Goal: Information Seeking & Learning: Learn about a topic

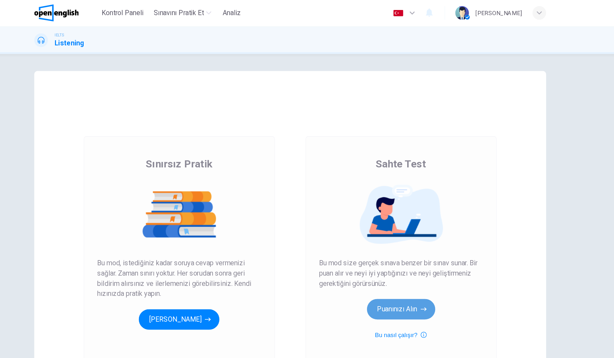
click at [379, 236] on button "Puanınızı Alın" at bounding box center [390, 233] width 51 height 15
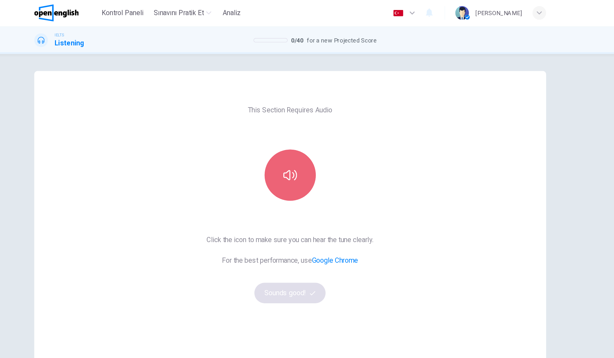
click at [311, 144] on button "button" at bounding box center [307, 132] width 39 height 39
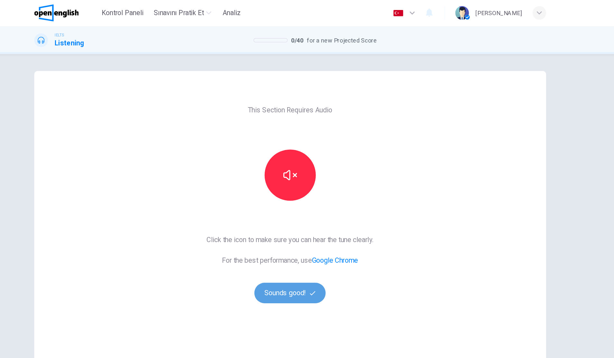
click at [313, 225] on button "Sounds good!" at bounding box center [307, 221] width 54 height 15
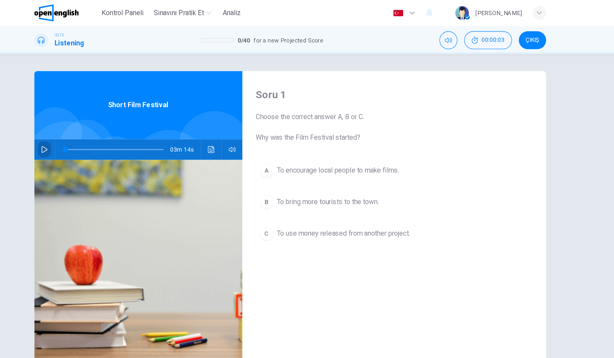
click at [125, 112] on button "button" at bounding box center [122, 113] width 10 height 15
click at [494, 36] on button "ÇIKIŞ" at bounding box center [490, 31] width 21 height 14
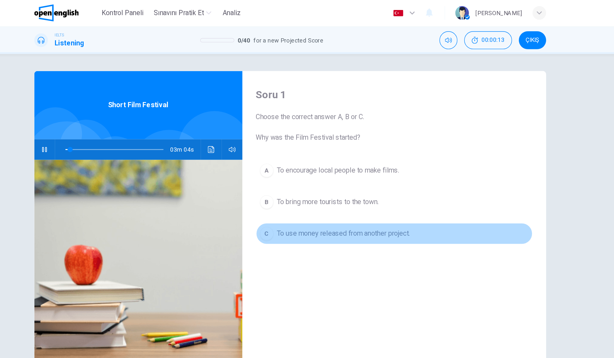
click at [315, 176] on span "To use money released from another project." at bounding box center [347, 177] width 100 height 8
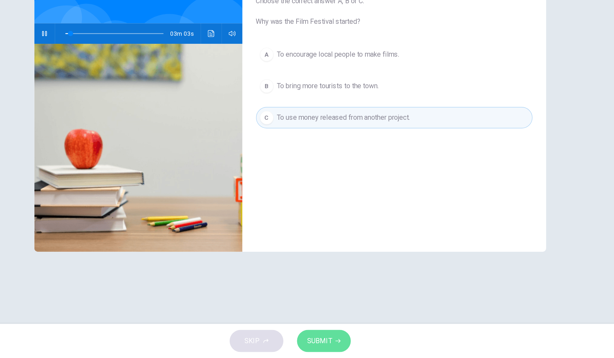
click at [331, 339] on button "SUBMIT" at bounding box center [332, 345] width 41 height 17
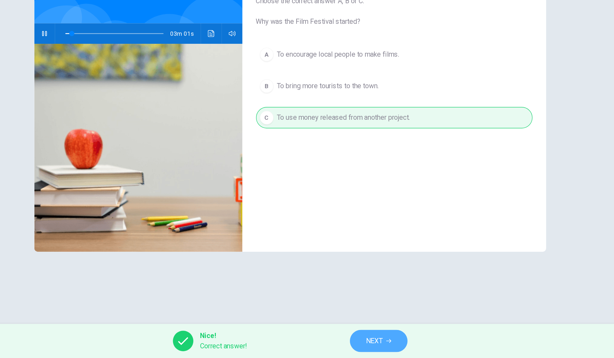
click at [354, 345] on button "NEXT" at bounding box center [373, 345] width 43 height 17
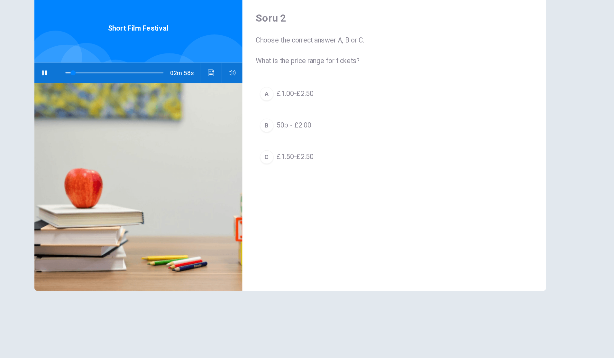
click at [327, 170] on button "C £1.50-£2.50" at bounding box center [386, 177] width 209 height 16
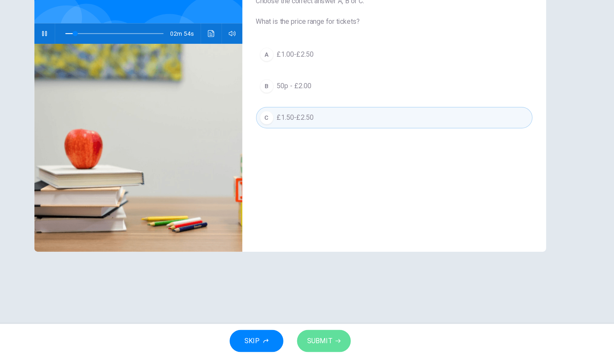
click at [319, 339] on button "SUBMIT" at bounding box center [332, 345] width 41 height 17
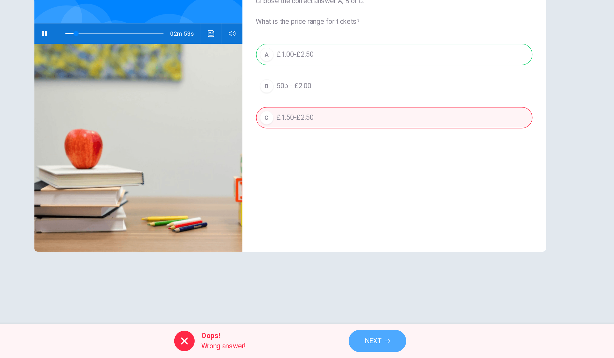
click at [380, 341] on button "NEXT" at bounding box center [372, 345] width 43 height 17
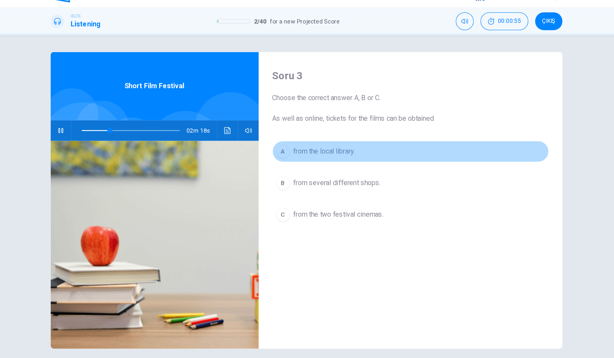
click at [349, 129] on button "A from the local library." at bounding box center [386, 129] width 209 height 16
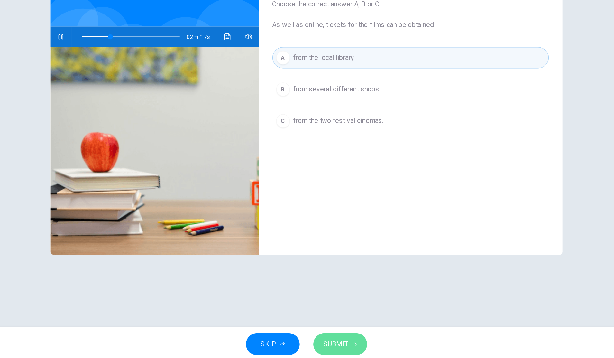
click at [329, 339] on button "SUBMIT" at bounding box center [332, 345] width 41 height 17
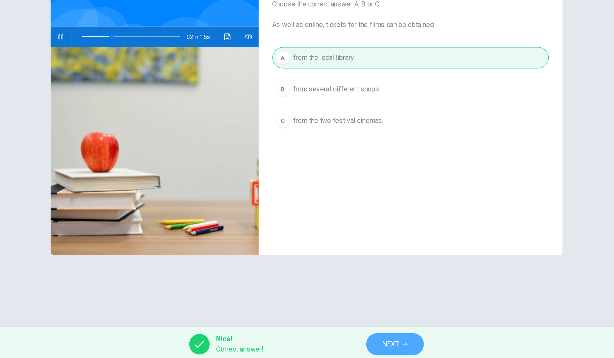
click at [369, 345] on span "NEXT" at bounding box center [371, 344] width 13 height 9
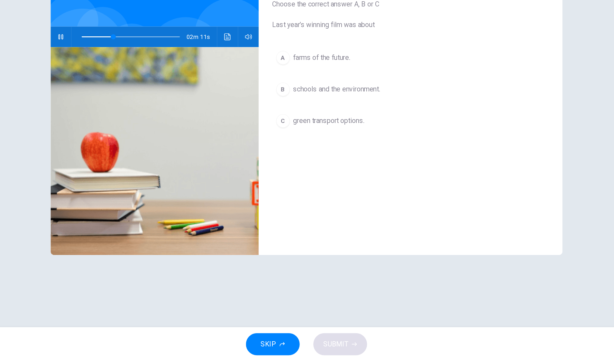
click at [126, 114] on button "button" at bounding box center [122, 113] width 10 height 15
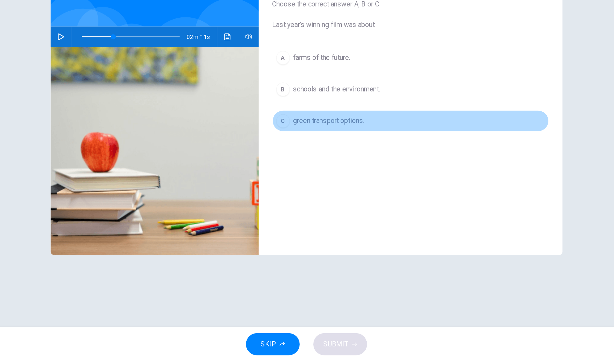
click at [303, 182] on button "C green transport options." at bounding box center [386, 177] width 209 height 16
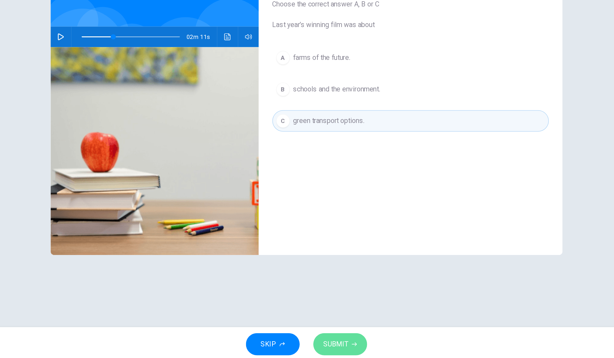
click at [324, 343] on span "SUBMIT" at bounding box center [329, 344] width 19 height 9
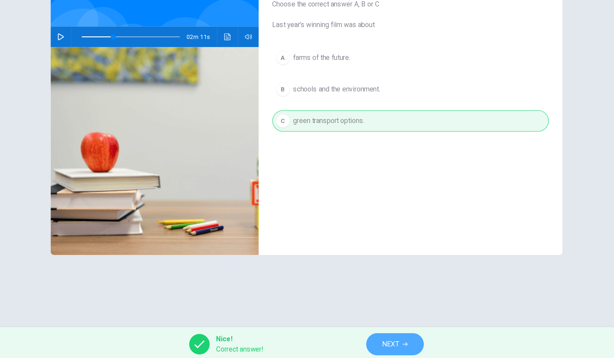
click at [365, 343] on span "NEXT" at bounding box center [371, 344] width 13 height 9
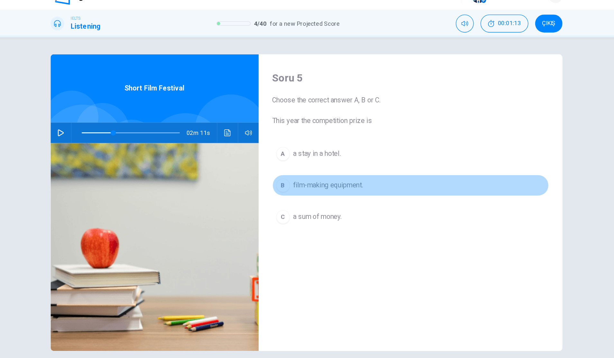
click at [330, 154] on span "film-making equipment." at bounding box center [323, 153] width 53 height 8
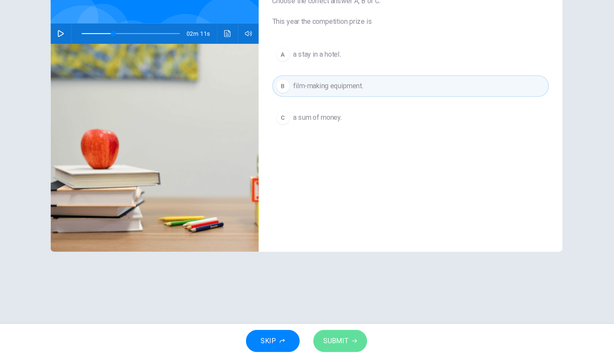
click at [320, 342] on button "SUBMIT" at bounding box center [332, 345] width 41 height 17
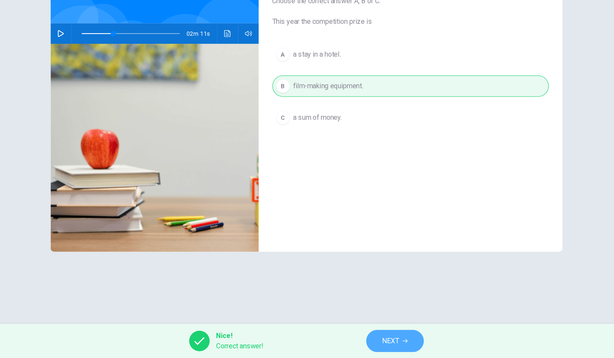
click at [373, 347] on span "NEXT" at bounding box center [371, 344] width 13 height 9
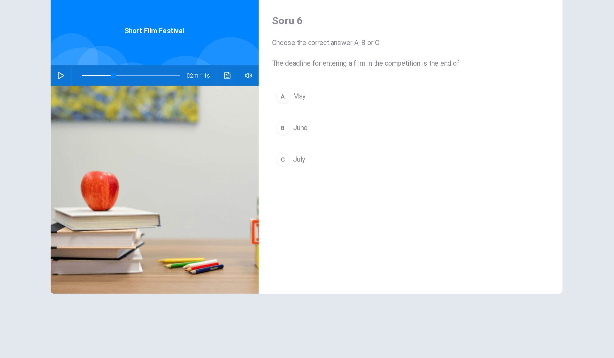
click at [342, 154] on button "B June" at bounding box center [386, 153] width 209 height 16
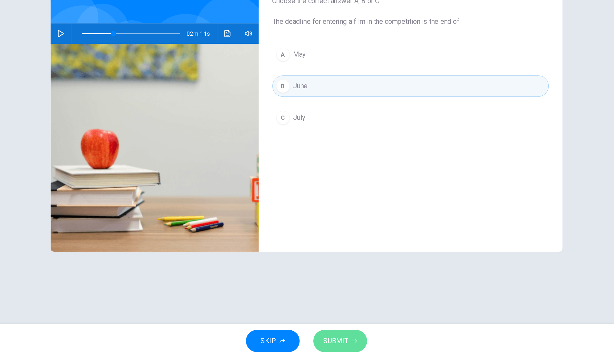
click at [328, 339] on button "SUBMIT" at bounding box center [332, 345] width 41 height 17
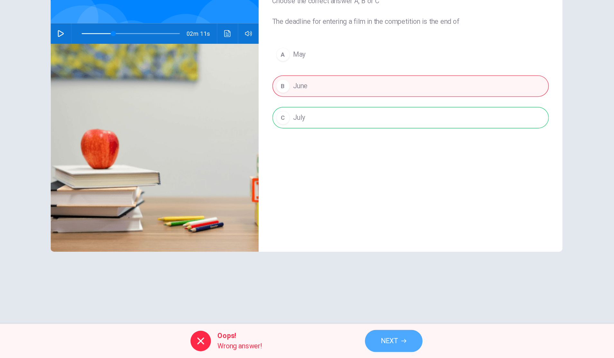
click at [361, 347] on button "NEXT" at bounding box center [372, 345] width 43 height 17
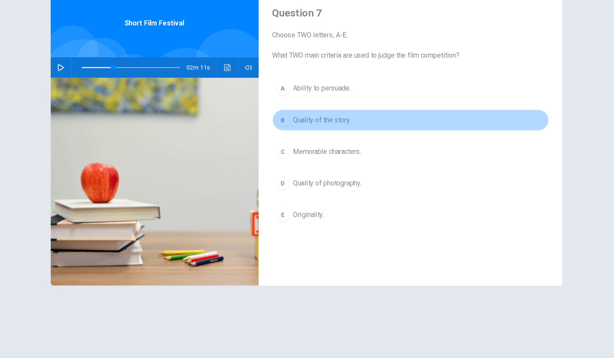
click at [337, 152] on span "Quality of the story." at bounding box center [318, 153] width 43 height 8
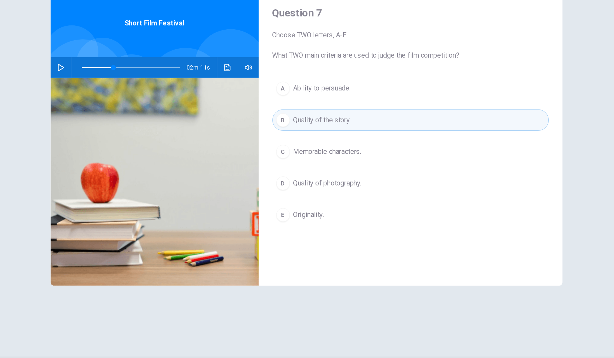
click at [325, 214] on div "A Ability to persuade. B Quality of the story. C Memorable characters. D Qualit…" at bounding box center [386, 183] width 209 height 124
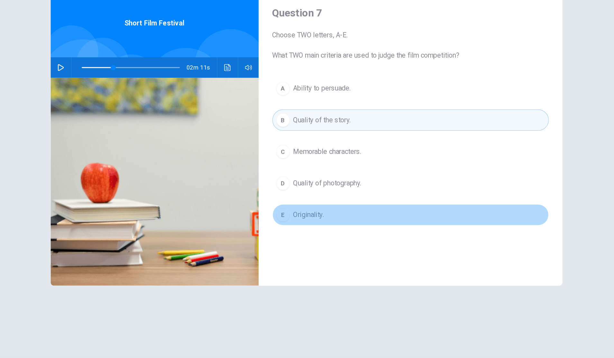
click at [321, 225] on button "E Originality." at bounding box center [386, 224] width 209 height 16
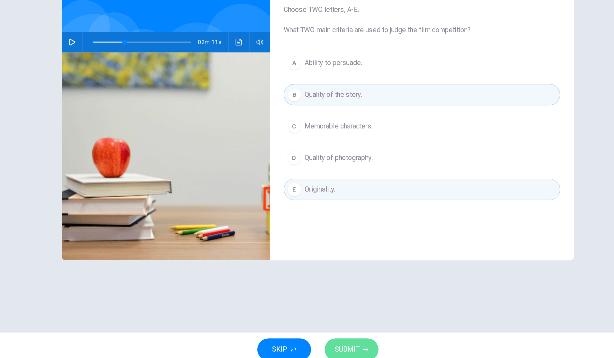
click at [328, 340] on span "SUBMIT" at bounding box center [329, 344] width 19 height 9
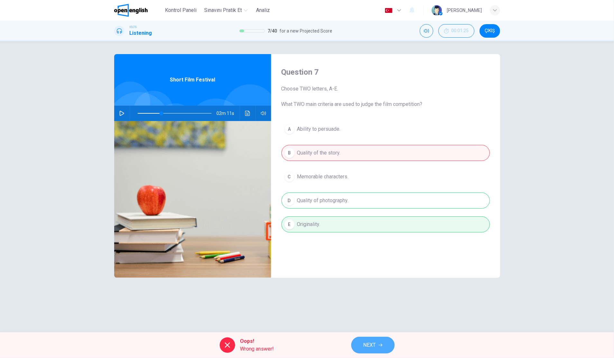
click at [367, 341] on span "NEXT" at bounding box center [370, 344] width 13 height 9
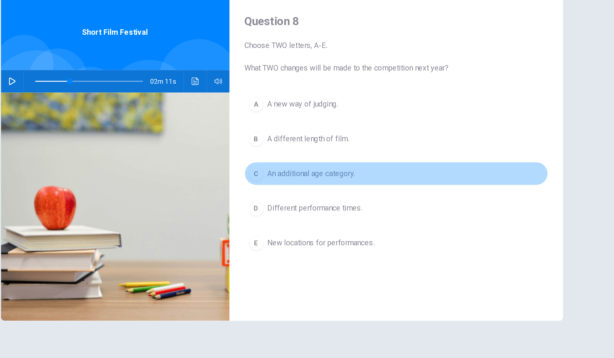
click at [356, 180] on span "An additional age category." at bounding box center [327, 177] width 60 height 8
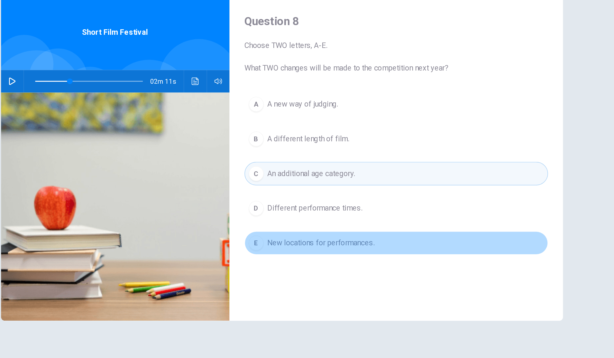
click at [346, 219] on button "E New locations for performances." at bounding box center [386, 224] width 209 height 16
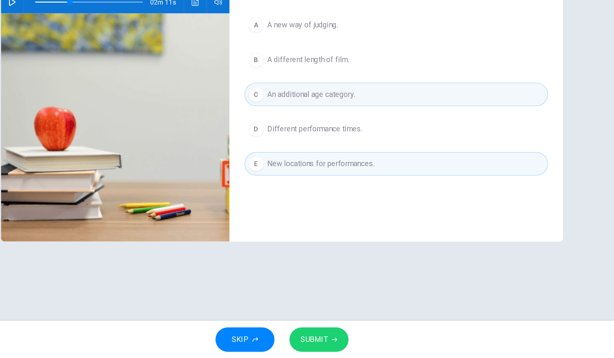
click at [330, 346] on span "SUBMIT" at bounding box center [329, 344] width 19 height 9
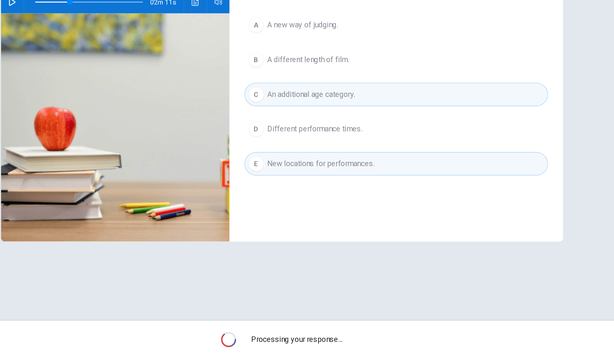
type input "**"
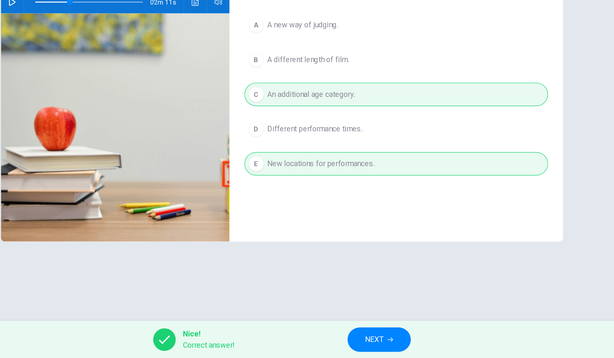
click at [365, 346] on span "NEXT" at bounding box center [371, 344] width 13 height 9
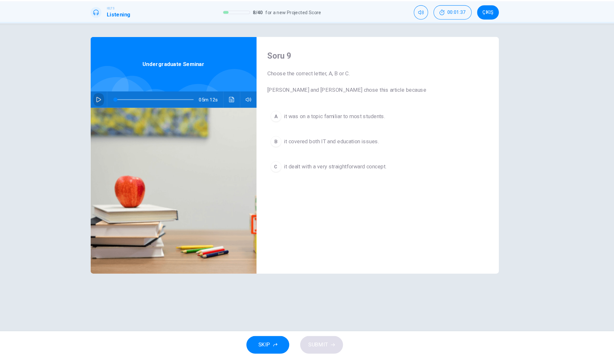
click at [121, 108] on button "button" at bounding box center [122, 113] width 10 height 15
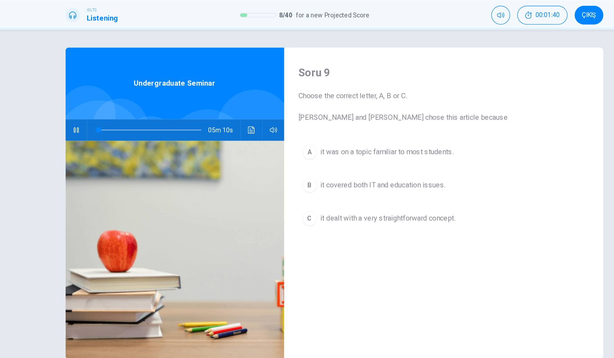
type input "*"
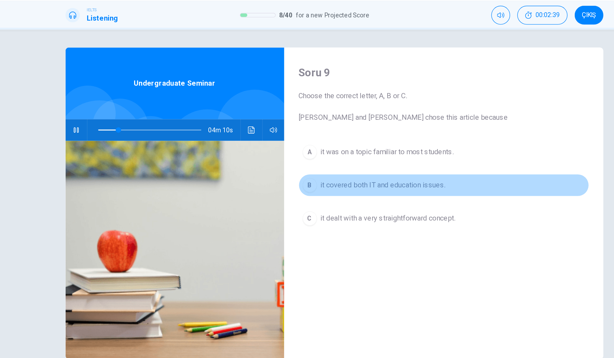
click at [317, 153] on span "it covered both IT and education issues." at bounding box center [342, 153] width 90 height 8
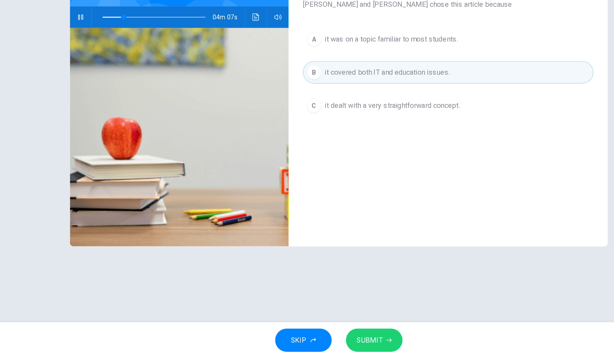
click at [327, 336] on div "SKIP SUBMIT" at bounding box center [307, 345] width 614 height 26
click at [332, 340] on span "SUBMIT" at bounding box center [329, 344] width 19 height 9
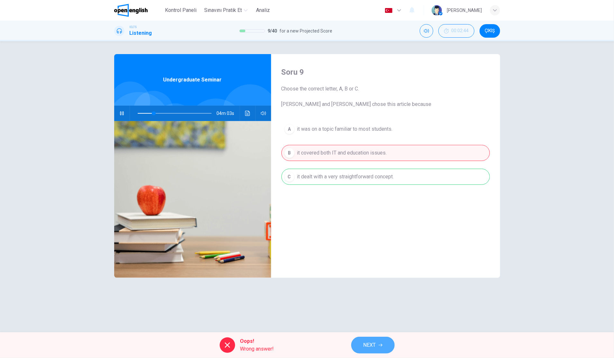
click at [371, 344] on span "NEXT" at bounding box center [370, 344] width 13 height 9
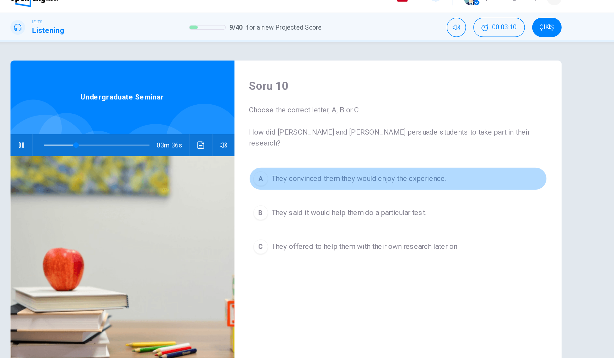
click at [339, 134] on button "A They convinced them they would enjoy the experience." at bounding box center [386, 137] width 209 height 16
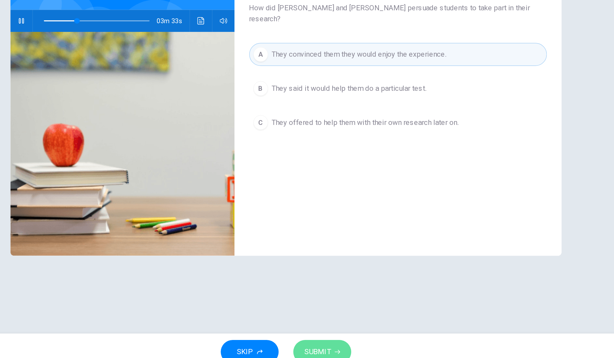
click at [343, 338] on button "SUBMIT" at bounding box center [332, 345] width 41 height 17
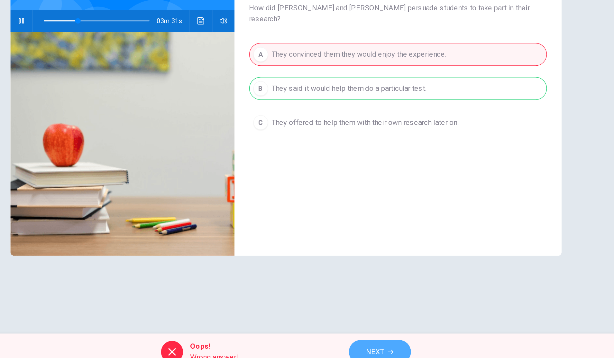
click at [371, 343] on span "NEXT" at bounding box center [370, 344] width 13 height 9
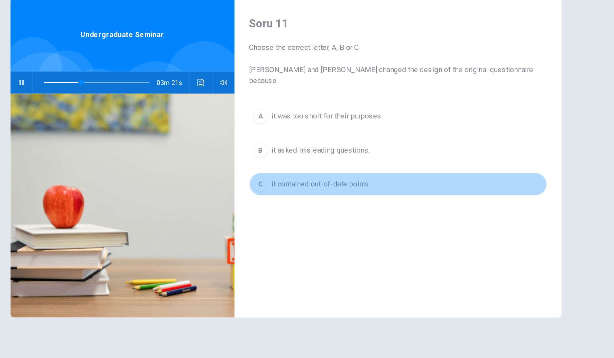
click at [356, 181] on span "it contained out-of-date points." at bounding box center [332, 185] width 70 height 8
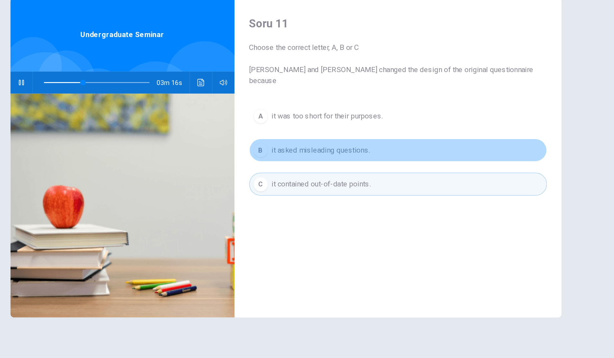
click at [365, 157] on span "it asked misleading questions." at bounding box center [331, 161] width 69 height 8
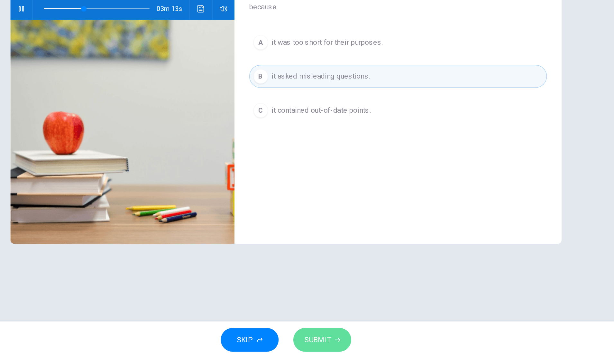
click at [341, 337] on button "SUBMIT" at bounding box center [332, 345] width 41 height 17
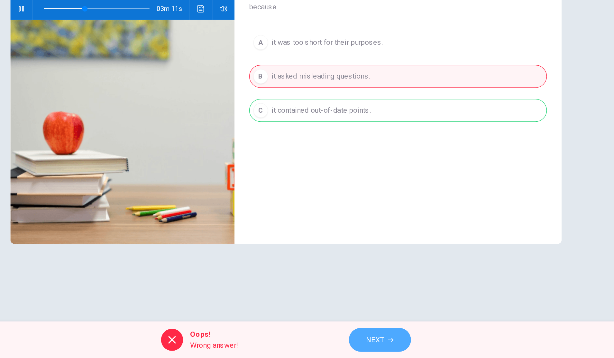
click at [358, 347] on button "NEXT" at bounding box center [372, 345] width 43 height 17
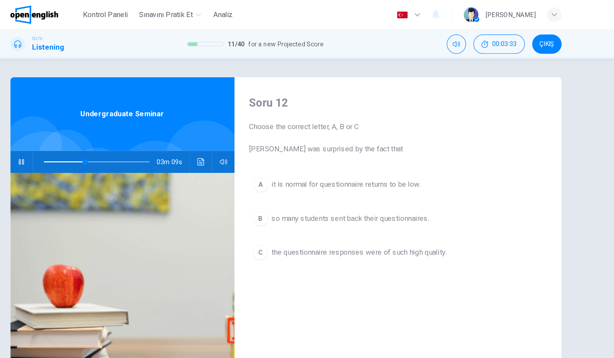
type input "**"
click at [485, 28] on span "ÇIKIŞ" at bounding box center [490, 30] width 10 height 5
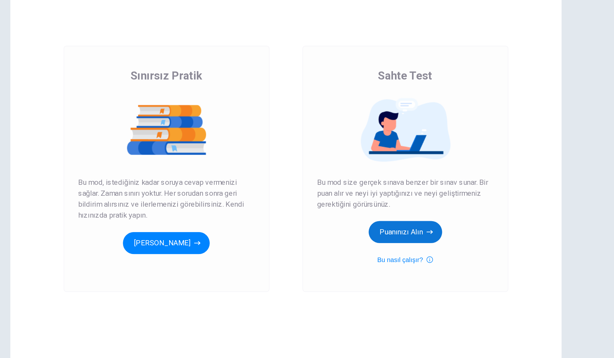
click at [377, 229] on button "Puanınızı Alın" at bounding box center [390, 233] width 51 height 15
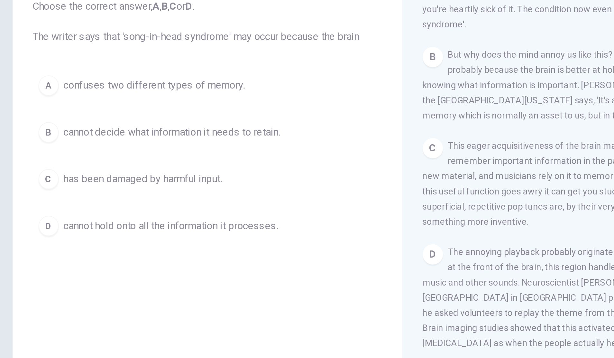
click at [251, 155] on span "cannot decide what information it needs to retain." at bounding box center [195, 153] width 110 height 8
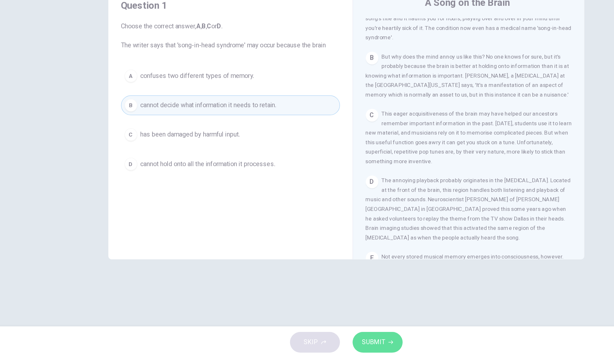
click at [320, 343] on span "SUBMIT" at bounding box center [329, 344] width 19 height 9
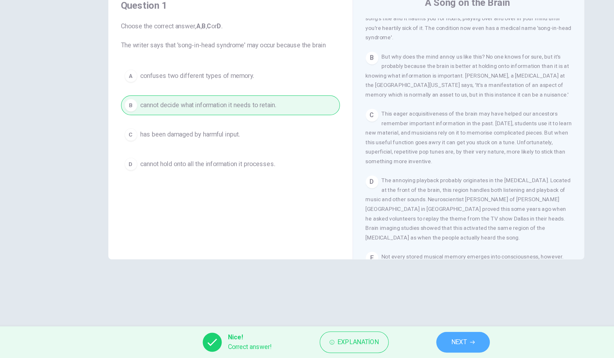
click at [389, 345] on button "NEXT" at bounding box center [401, 345] width 43 height 17
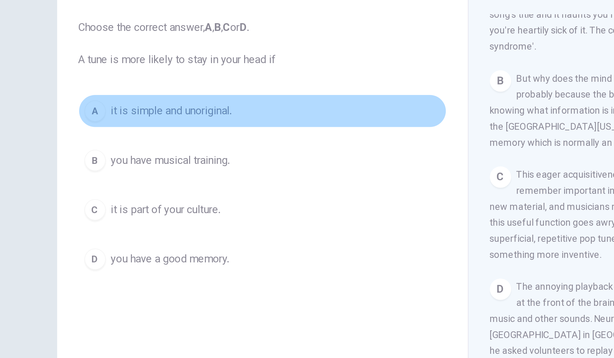
click at [195, 133] on span "it is simple and unoriginal." at bounding box center [169, 129] width 58 height 8
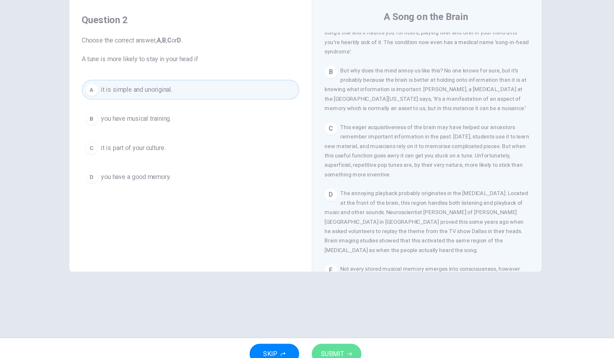
click at [337, 343] on span "SUBMIT" at bounding box center [329, 344] width 19 height 9
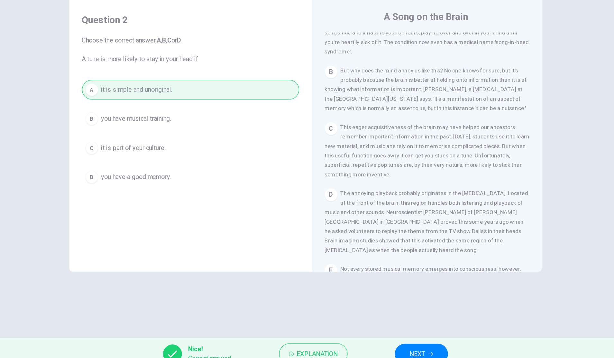
click at [403, 340] on button "NEXT" at bounding box center [401, 345] width 43 height 17
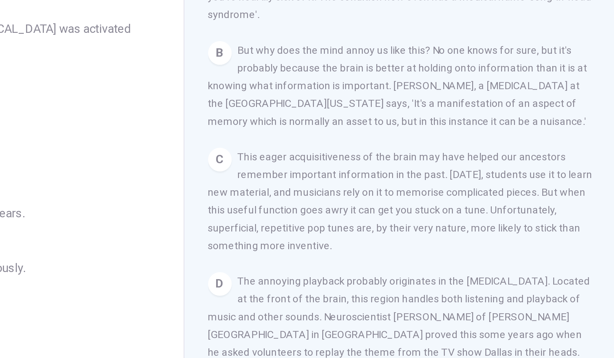
drag, startPoint x: 493, startPoint y: 171, endPoint x: 492, endPoint y: 182, distance: 11.6
click at [492, 182] on div "CLICK TO ZOOM Click to Zoom A Some songs just won't leave you alone. But this m…" at bounding box center [411, 179] width 176 height 195
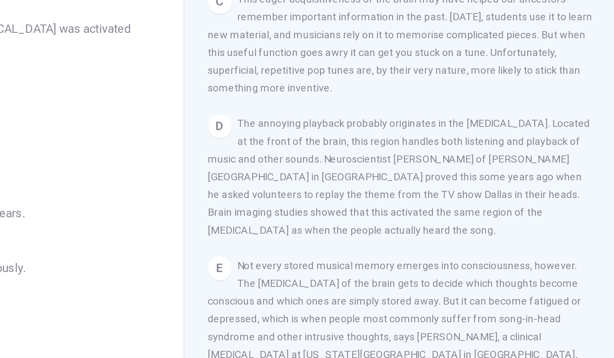
scroll to position [232, 0]
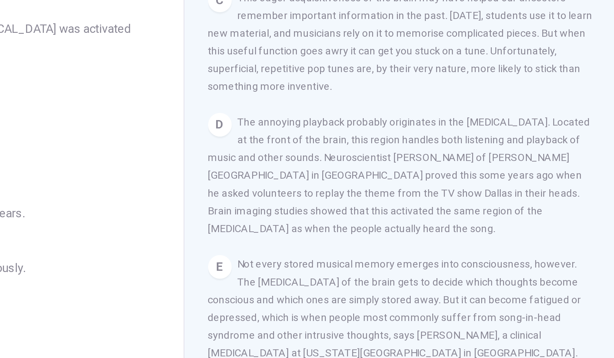
drag, startPoint x: 460, startPoint y: 183, endPoint x: 401, endPoint y: 189, distance: 58.8
click at [401, 189] on div "D The annoying playback probably originates in the auditory cortex. Located at …" at bounding box center [406, 168] width 167 height 54
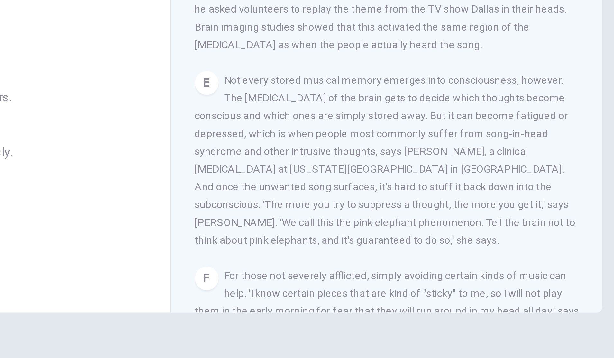
scroll to position [262, 0]
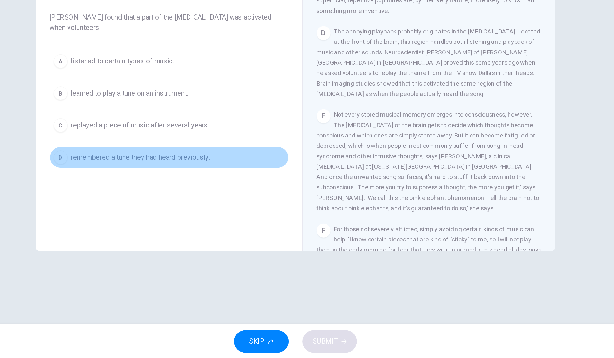
click at [262, 214] on button "D remembered a tune they had heard previously." at bounding box center [214, 208] width 178 height 16
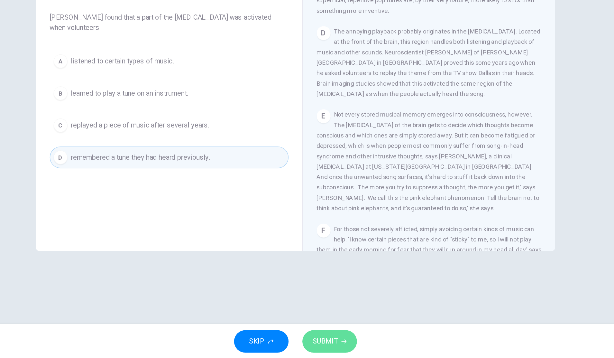
click at [324, 341] on span "SUBMIT" at bounding box center [329, 344] width 19 height 9
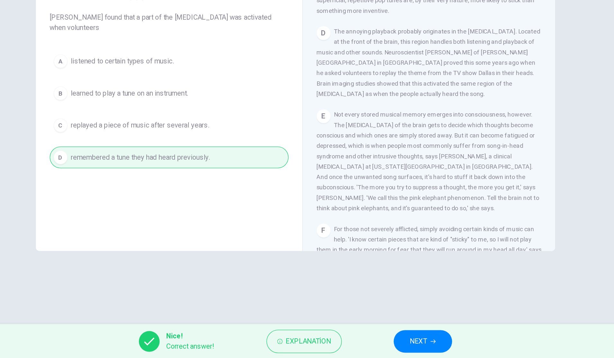
click at [400, 345] on span "NEXT" at bounding box center [399, 344] width 13 height 9
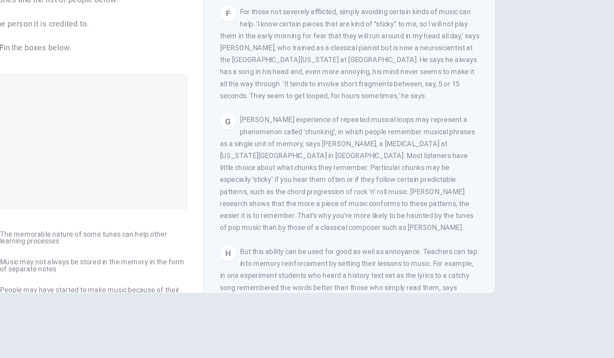
scroll to position [496, 0]
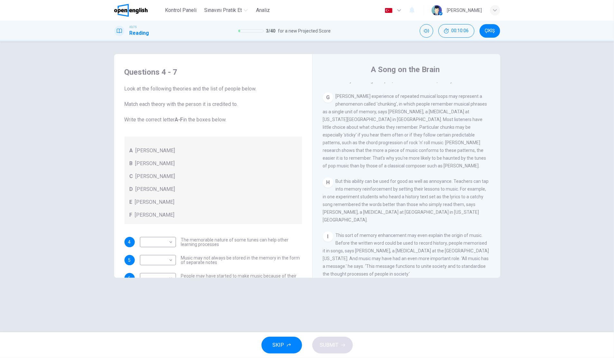
drag, startPoint x: 501, startPoint y: 224, endPoint x: 487, endPoint y: 160, distance: 65.3
click at [487, 160] on div "Questions 4 - 7 Look at the following theories and the list of people below. Ma…" at bounding box center [307, 186] width 407 height 265
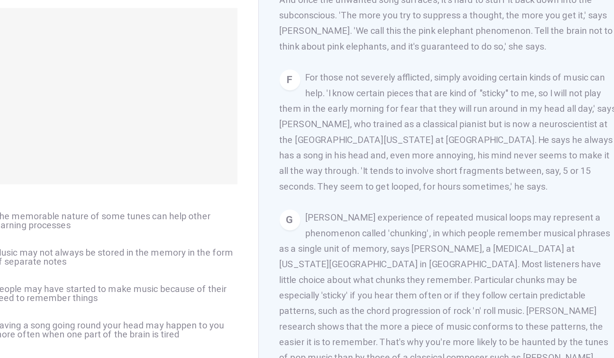
scroll to position [36, 0]
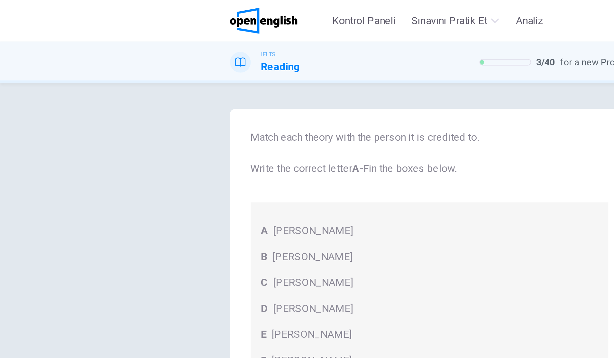
click at [28, 158] on body "Bu site, Gizlilik Politikamızda açıklandığı gibi çerezler kullanmaktadır. Çerez…" at bounding box center [307, 179] width 614 height 358
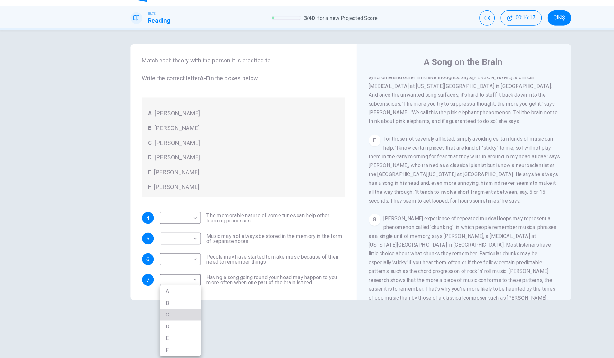
click at [149, 291] on li "C" at bounding box center [158, 290] width 36 height 10
type input "*"
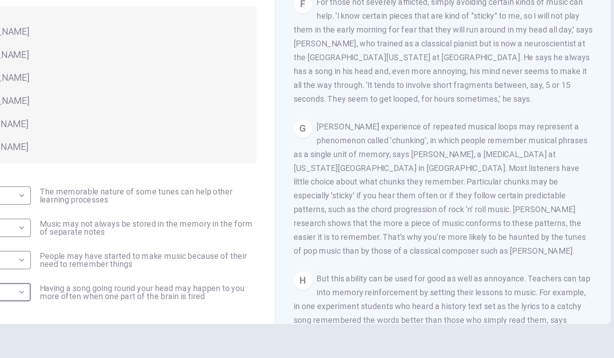
scroll to position [427, 0]
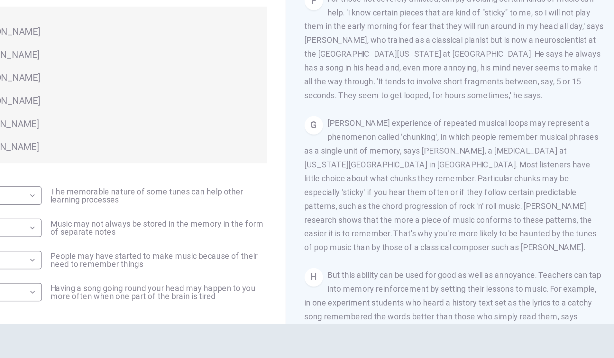
click at [180, 243] on div "​ ​ People may have started to make music because of their need to remember thi…" at bounding box center [221, 242] width 162 height 10
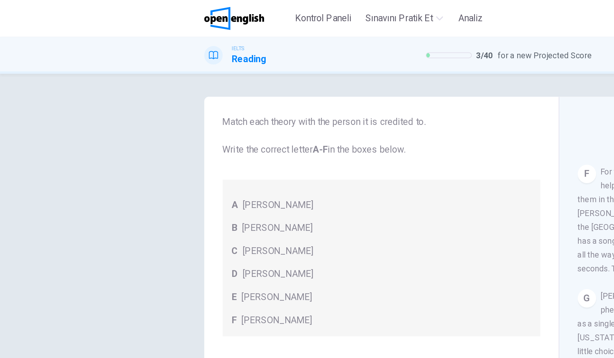
click at [35, 147] on body "Bu site, Gizlilik Politikamızda açıklandığı gibi çerezler kullanmaktadır. Çerez…" at bounding box center [307, 179] width 614 height 358
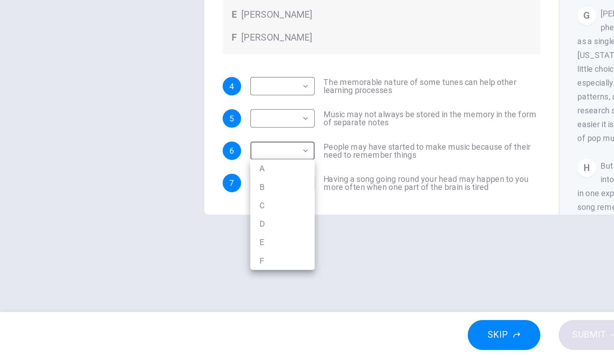
scroll to position [0, 0]
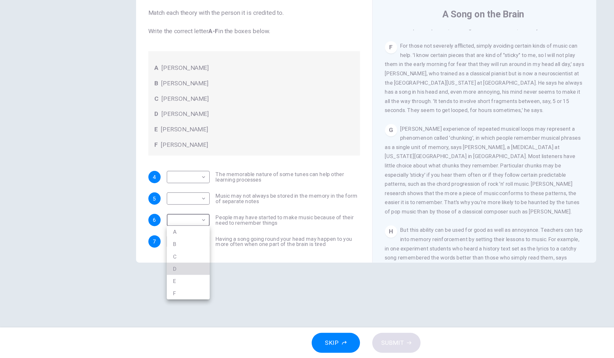
click at [159, 285] on li "D" at bounding box center [158, 283] width 36 height 10
type input "*"
click at [255, 283] on div "Questions 4 - 7 Look at the following theories and the list of people below. Ma…" at bounding box center [307, 186] width 407 height 265
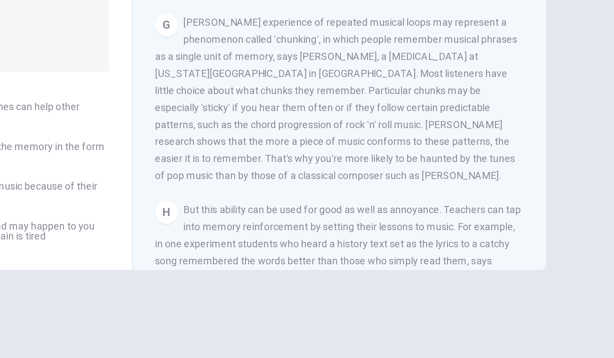
click at [491, 226] on div "CLICK TO ZOOM Click to Zoom A Some songs just won't leave you alone. But this m…" at bounding box center [411, 179] width 176 height 195
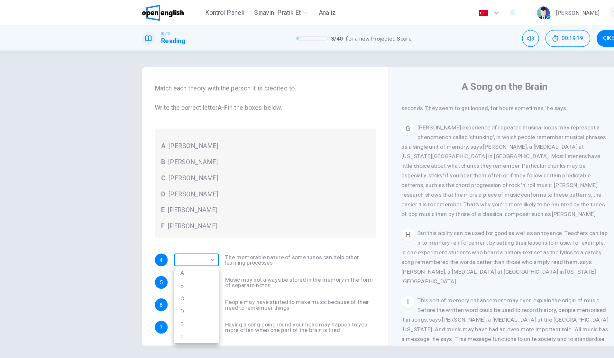
click at [100, 135] on body "Bu site, Gizlilik Politikamızda açıklandığı gibi çerezler kullanmaktadır. Çerez…" at bounding box center [307, 179] width 614 height 358
click at [150, 258] on li "E" at bounding box center [158, 260] width 36 height 10
type input "*"
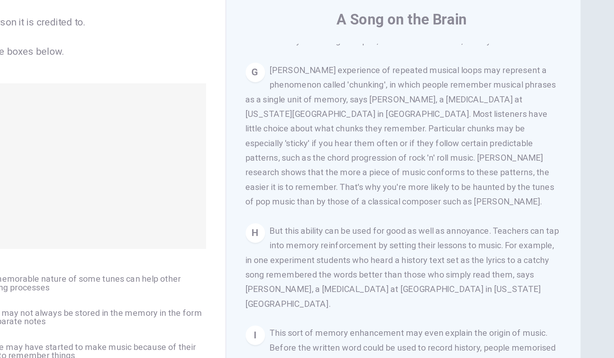
scroll to position [36, 0]
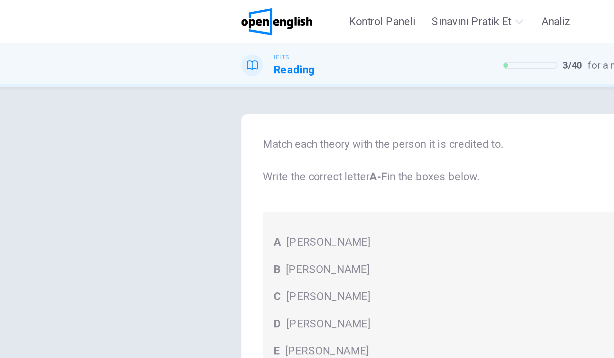
click at [52, 102] on body "Bu site, Gizlilik Politikamızda açıklandığı gibi çerezler kullanmaktadır. Çerez…" at bounding box center [307, 179] width 614 height 358
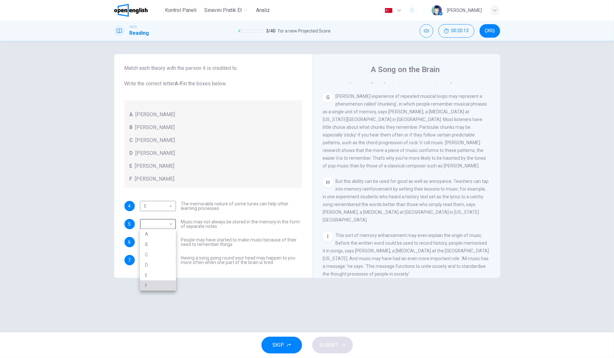
click at [149, 284] on li "F" at bounding box center [158, 285] width 36 height 10
type input "*"
click at [334, 347] on span "SUBMIT" at bounding box center [329, 344] width 19 height 9
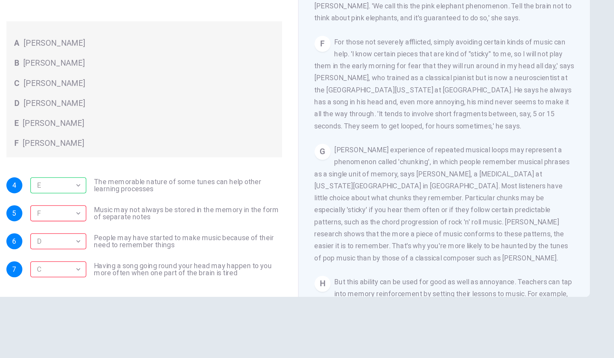
scroll to position [404, 0]
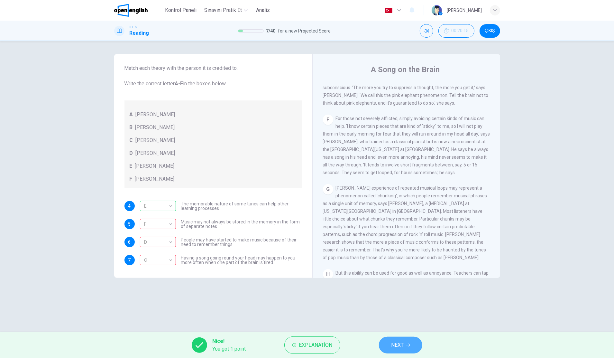
click at [394, 341] on span "NEXT" at bounding box center [397, 344] width 13 height 9
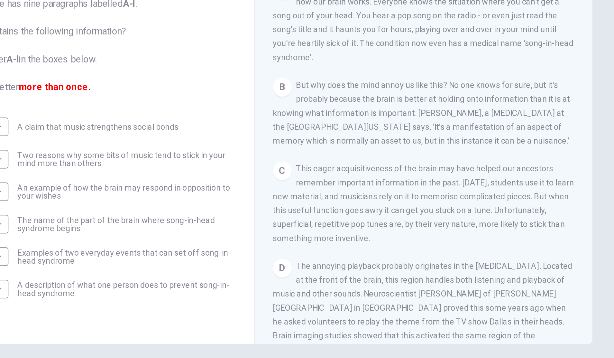
scroll to position [144, 0]
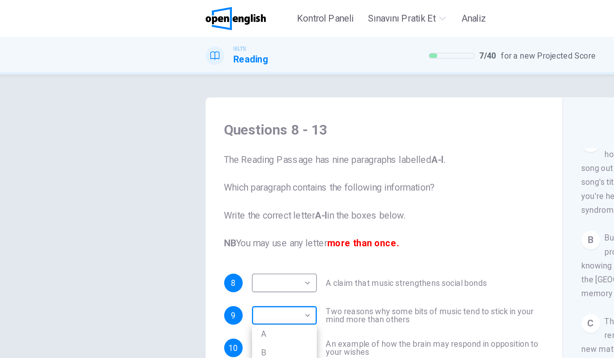
click at [18, 87] on body "Bu site, Gizlilik Politikamızda açıklandığı gibi çerezler kullanmaktadır. Çerez…" at bounding box center [307, 179] width 614 height 358
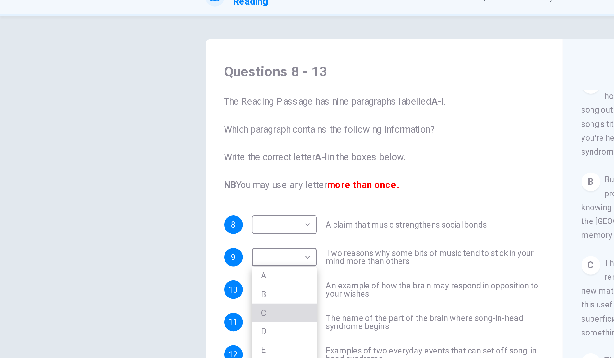
click at [147, 201] on li "C" at bounding box center [158, 206] width 36 height 10
type input "*"
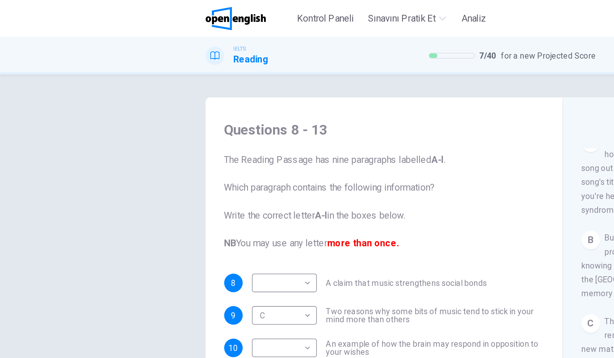
click at [55, 121] on body "Bu site, Gizlilik Politikamızda açıklandığı gibi çerezler kullanmaktadır. Çerez…" at bounding box center [307, 179] width 614 height 358
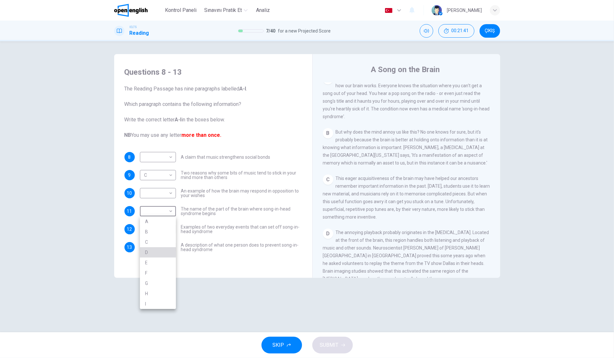
click at [154, 254] on li "D" at bounding box center [158, 252] width 36 height 10
type input "*"
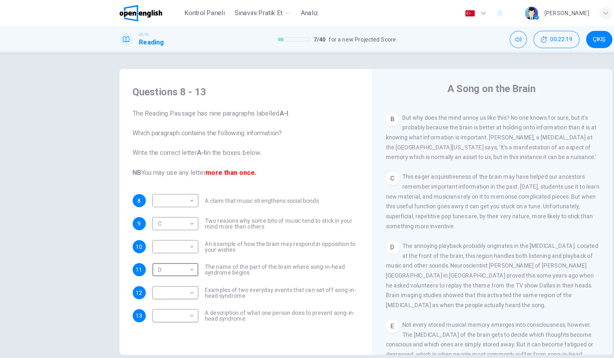
scroll to position [0, 0]
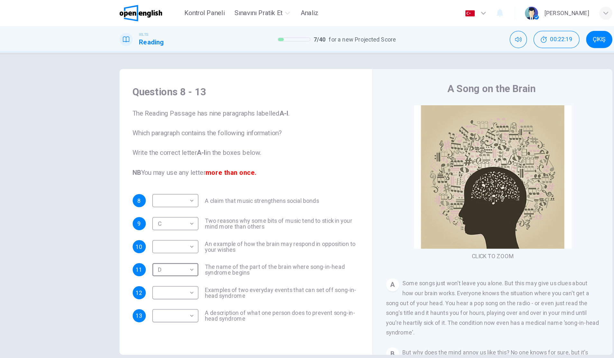
drag, startPoint x: 498, startPoint y: 172, endPoint x: 492, endPoint y: 65, distance: 107.3
click at [492, 65] on div "A Song on the Brain CLICK TO ZOOM Click to Zoom A Some songs just won't leave y…" at bounding box center [406, 171] width 188 height 234
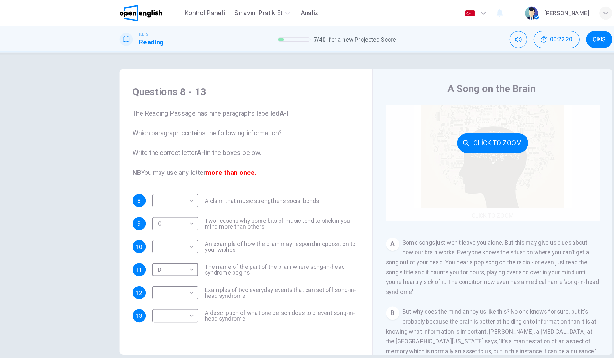
scroll to position [38, 0]
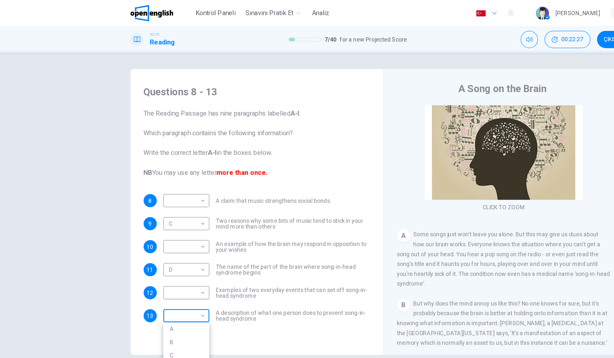
click at [162, 223] on body "Bu site, Gizlilik Politikamızda açıklandığı gibi çerezler kullanmaktadır. Çerez…" at bounding box center [307, 179] width 614 height 358
click at [152, 257] on li "A" at bounding box center [158, 257] width 36 height 10
type input "*"
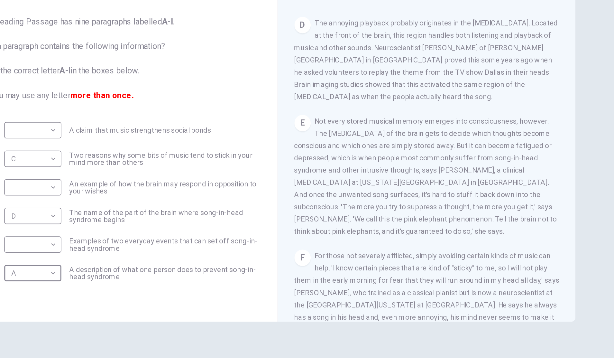
scroll to position [288, 0]
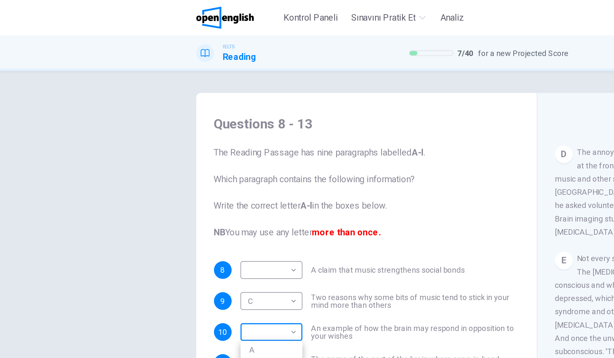
click at [40, 110] on body "Bu site, Gizlilik Politikamızda açıklandığı gibi çerezler kullanmaktadır. Çerez…" at bounding box center [307, 179] width 614 height 358
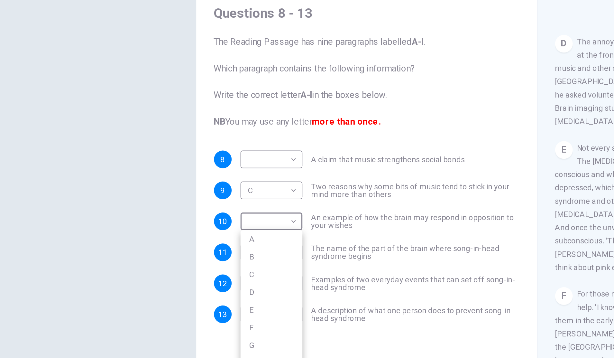
click at [143, 245] on li "E" at bounding box center [158, 244] width 36 height 10
type input "*"
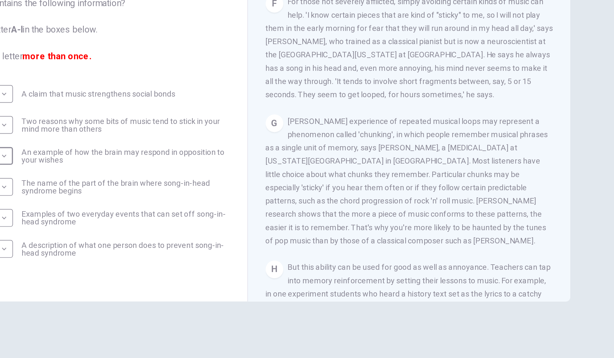
scroll to position [448, 0]
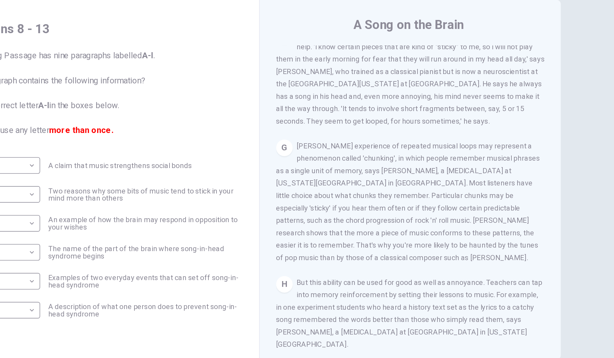
drag, startPoint x: 494, startPoint y: 216, endPoint x: 491, endPoint y: 203, distance: 13.8
click at [491, 203] on div "CLICK TO ZOOM Click to Zoom A Some songs just won't leave you alone. But this m…" at bounding box center [411, 179] width 176 height 195
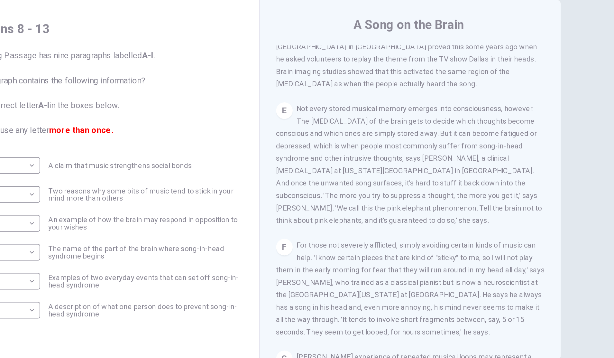
scroll to position [318, 0]
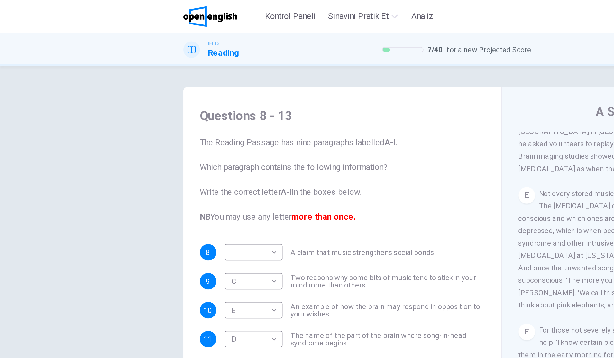
click at [54, 171] on body "Bu site, Gizlilik Politikamızda açıklandığı gibi çerezler kullanmaktadır. Çerez…" at bounding box center [307, 179] width 614 height 358
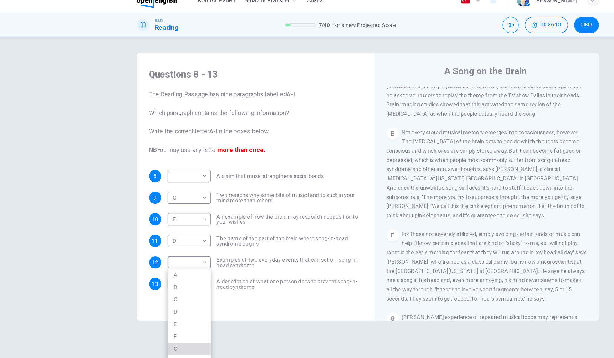
click at [157, 299] on li "G" at bounding box center [158, 301] width 36 height 10
type input "*"
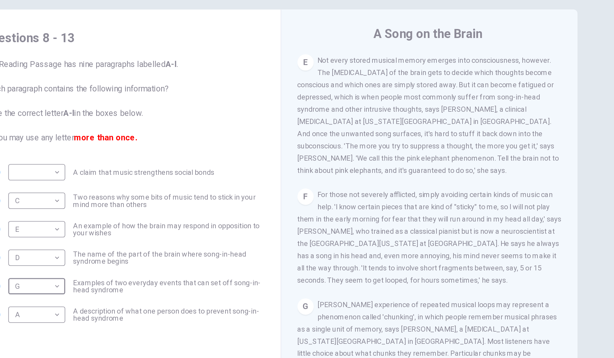
scroll to position [355, 0]
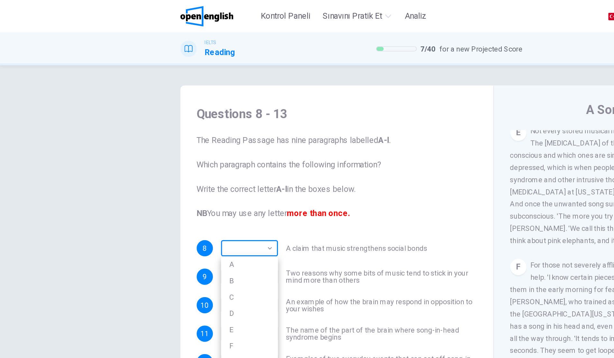
click at [55, 111] on body "Bu site, Gizlilik Politikamızda açıklandığı gibi çerezler kullanmaktadır. Çerez…" at bounding box center [307, 179] width 614 height 358
click at [151, 216] on li "F" at bounding box center [158, 219] width 36 height 10
type input "*"
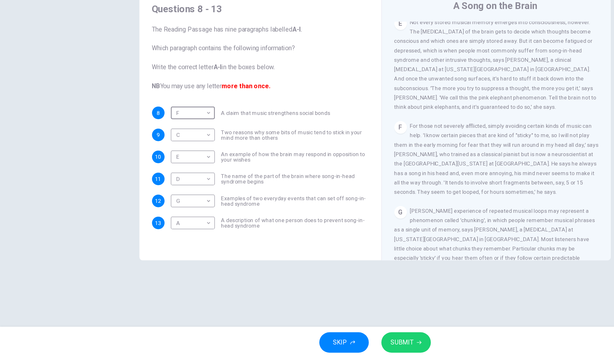
scroll to position [0, 0]
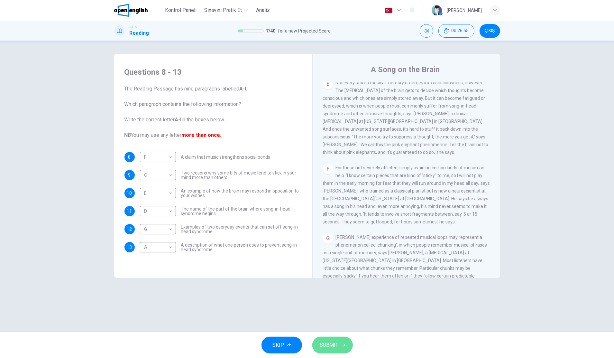
click at [339, 340] on button "SUBMIT" at bounding box center [332, 345] width 41 height 17
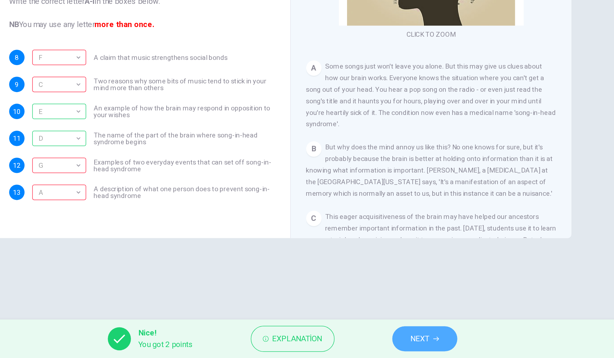
click at [400, 344] on span "NEXT" at bounding box center [399, 344] width 13 height 9
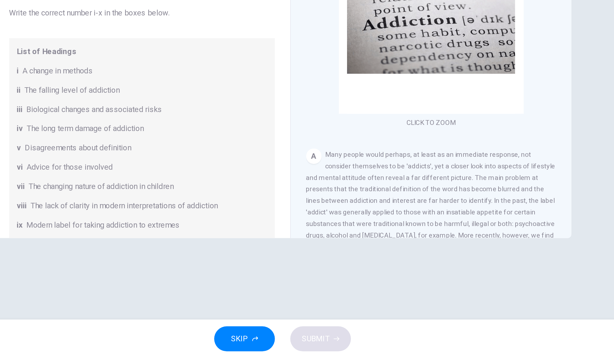
click at [400, 344] on div "SKIP SUBMIT" at bounding box center [307, 345] width 614 height 26
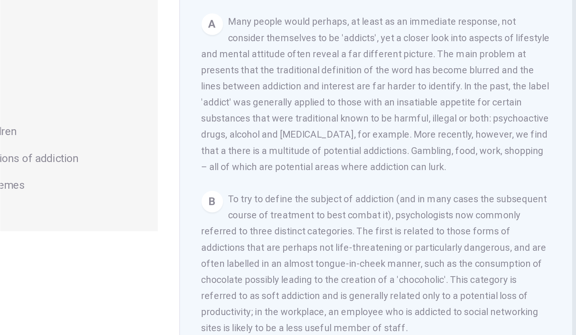
scroll to position [84, 0]
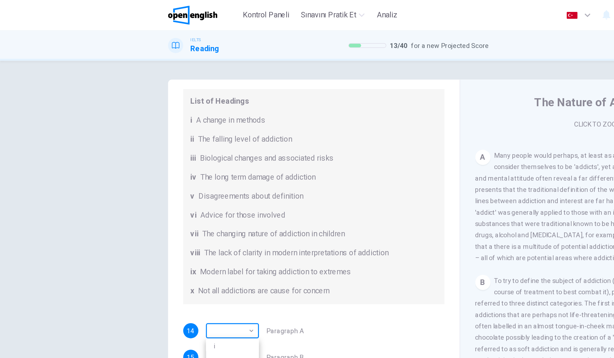
click at [119, 150] on body "Bu site, Gizlilik Politikamızda açıklandığı gibi çerezler kullanmaktadır. Çerez…" at bounding box center [307, 179] width 614 height 358
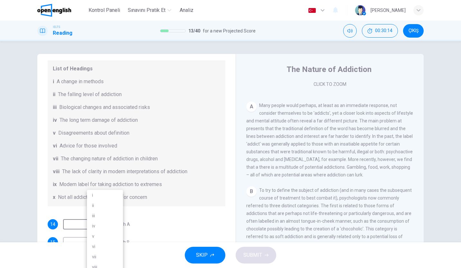
scroll to position [116, 0]
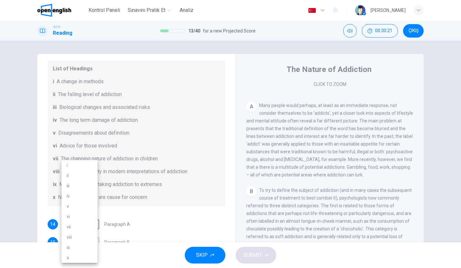
click at [285, 65] on div at bounding box center [230, 134] width 461 height 268
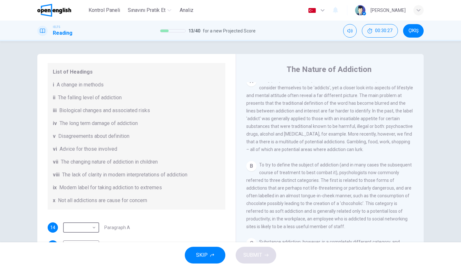
scroll to position [120, 0]
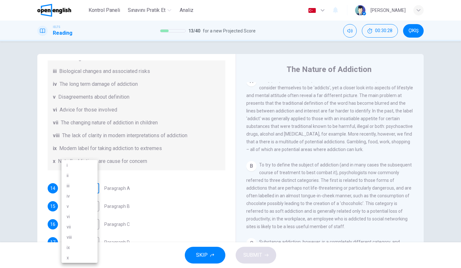
click at [86, 193] on body "Bu site, Gizlilik Politikamızda açıklandığı gibi çerezler kullanmaktadır. Çerez…" at bounding box center [230, 134] width 461 height 268
click at [84, 210] on li "v" at bounding box center [79, 206] width 36 height 10
type input "*"
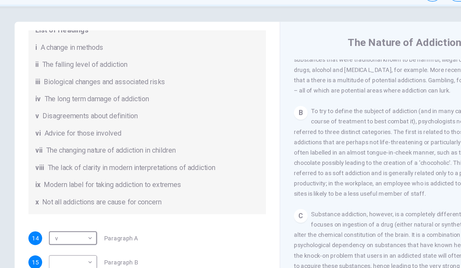
scroll to position [93, 0]
click at [80, 177] on span "Modern label for taking addiction to extremes" at bounding box center [110, 175] width 103 height 8
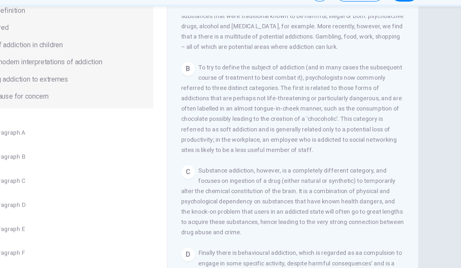
scroll to position [48, 0]
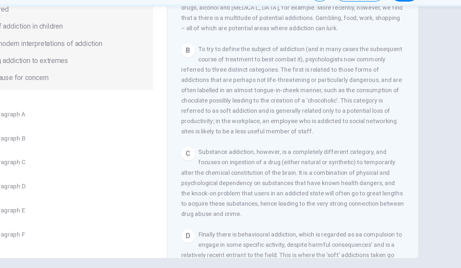
drag, startPoint x: 415, startPoint y: 133, endPoint x: 415, endPoint y: 139, distance: 6.1
click at [415, 139] on div "CLICK TO ZOOM Click to Zoom A Many people would perhaps, at least as an immedia…" at bounding box center [334, 131] width 176 height 195
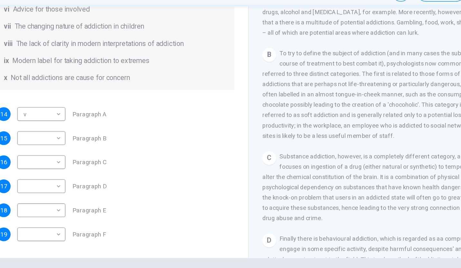
scroll to position [182, 0]
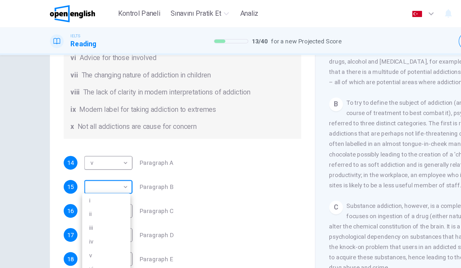
click at [49, 101] on body "Bu site, Gizlilik Politikamızda açıklandığı gibi çerezler kullanmaktadır. Çerez…" at bounding box center [230, 134] width 461 height 268
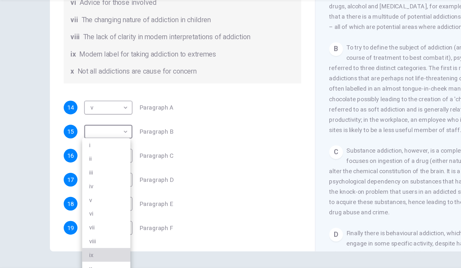
click at [71, 228] on li "ix" at bounding box center [79, 232] width 36 height 10
type input "**"
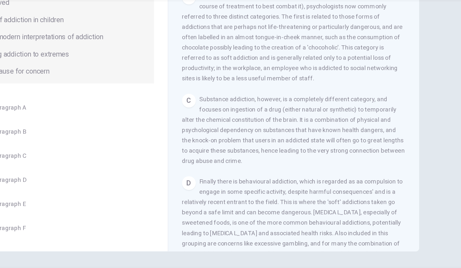
scroll to position [221, 0]
click at [380, 165] on div "C Substance addiction, however, is a completely different category, and focuses…" at bounding box center [329, 138] width 167 height 54
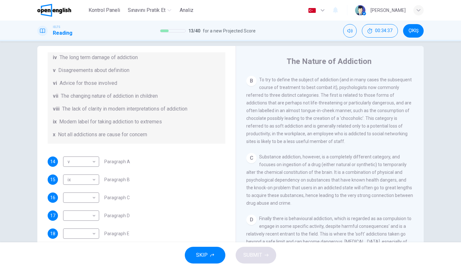
scroll to position [7, 0]
click at [393, 198] on div "C Substance addiction, however, is a completely different category, and focuses…" at bounding box center [329, 181] width 167 height 54
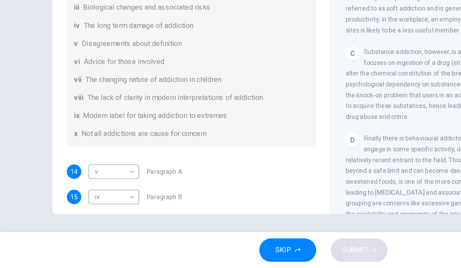
scroll to position [111, 0]
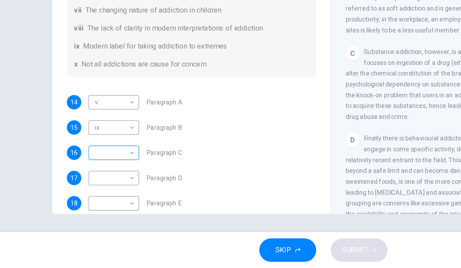
click at [97, 187] on div "​ ​" at bounding box center [81, 186] width 36 height 10
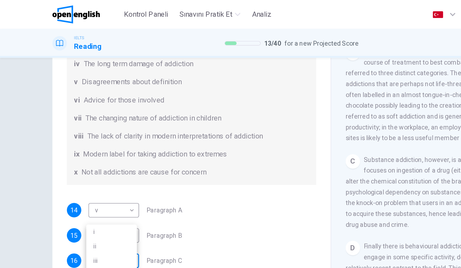
click at [88, 109] on body "Bu site, Gizlilik Politikamızda açıklandığı gibi çerezler kullanmaktadır. Çerez…" at bounding box center [230, 134] width 461 height 268
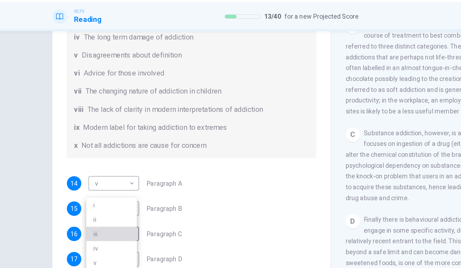
click at [73, 182] on li "iii" at bounding box center [79, 186] width 36 height 10
type input "***"
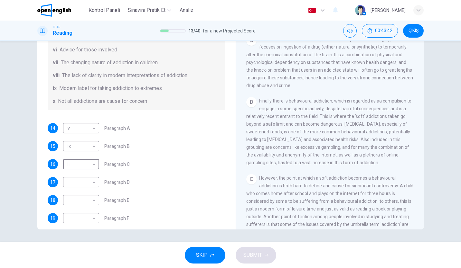
scroll to position [133, 0]
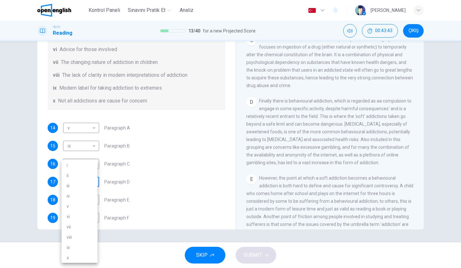
click at [91, 180] on body "Bu site, Gizlilik Politikamızda açıklandığı gibi çerezler kullanmaktadır. Çerez…" at bounding box center [230, 134] width 461 height 268
click at [76, 237] on li "viii" at bounding box center [79, 237] width 36 height 10
type input "****"
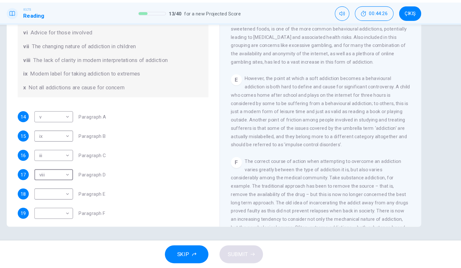
scroll to position [135, 0]
click at [90, 200] on body "Bu site, Gizlilik Politikamızda açıklandığı gibi çerezler kullanmaktadır. Çerez…" at bounding box center [230, 134] width 461 height 268
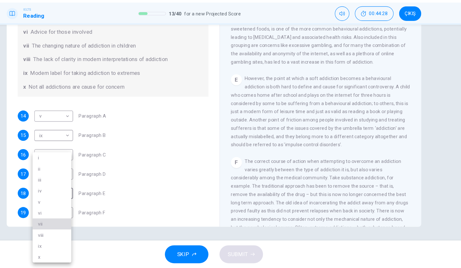
click at [81, 225] on li "vii" at bounding box center [79, 227] width 36 height 10
type input "***"
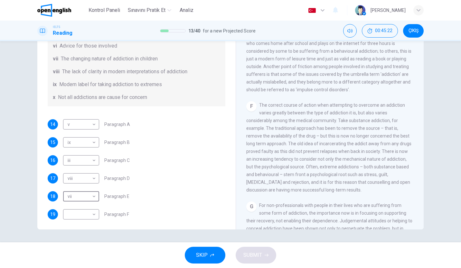
scroll to position [139, 0]
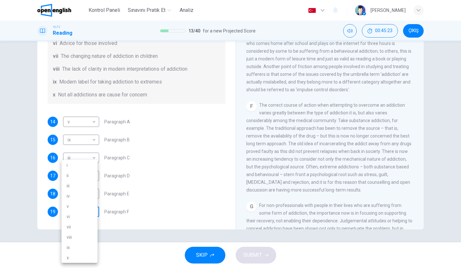
click at [88, 214] on body "Bu site, Gizlilik Politikamızda açıklandığı gibi çerezler kullanmaktadır. Çerez…" at bounding box center [230, 134] width 461 height 268
click at [87, 198] on li "iv" at bounding box center [79, 196] width 36 height 10
type input "**"
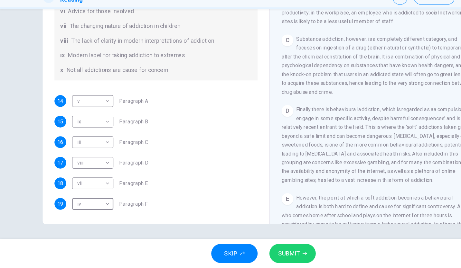
scroll to position [0, 0]
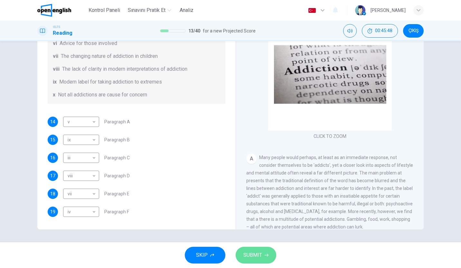
click at [243, 254] on span "SUBMIT" at bounding box center [252, 255] width 19 height 9
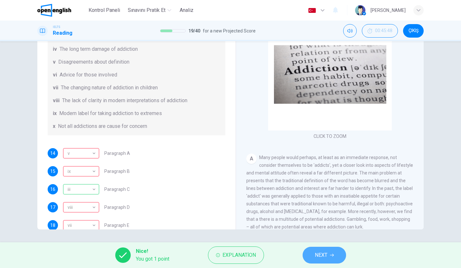
click at [334, 255] on icon "button" at bounding box center [332, 255] width 4 height 3
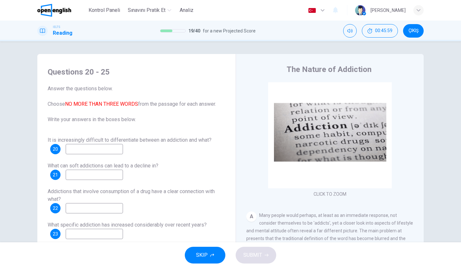
click at [201, 260] on button "SKIP" at bounding box center [205, 255] width 41 height 17
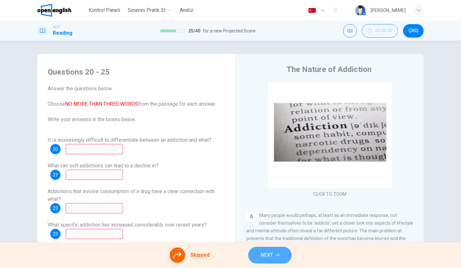
click at [266, 257] on span "NEXT" at bounding box center [266, 255] width 13 height 9
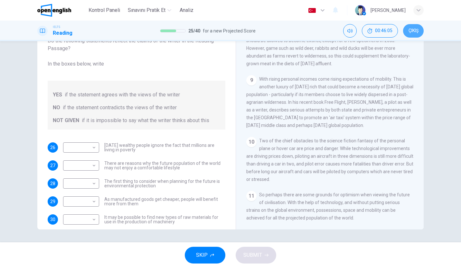
click at [412, 33] on span "ÇIKIŞ" at bounding box center [413, 30] width 10 height 5
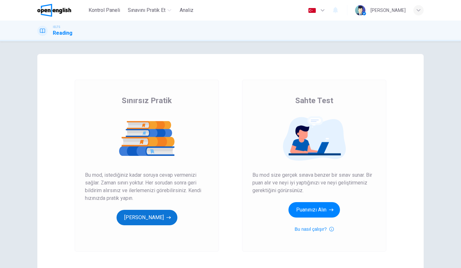
click at [152, 225] on button "[PERSON_NAME]" at bounding box center [146, 217] width 61 height 15
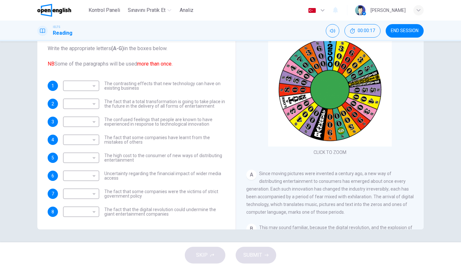
click at [416, 75] on div "CLICK TO ZOOM Click to Zoom A Since moving pictures were invented a century ago…" at bounding box center [334, 131] width 176 height 195
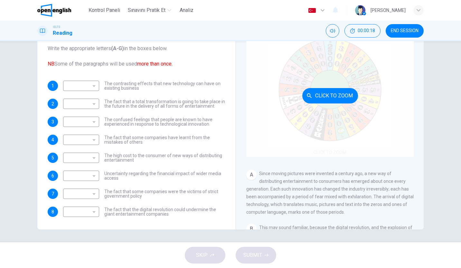
drag, startPoint x: 416, startPoint y: 75, endPoint x: 408, endPoint y: 95, distance: 21.2
click at [408, 95] on div "CLICK TO ZOOM Click to Zoom A Since moving pictures were invented a century ago…" at bounding box center [334, 131] width 176 height 195
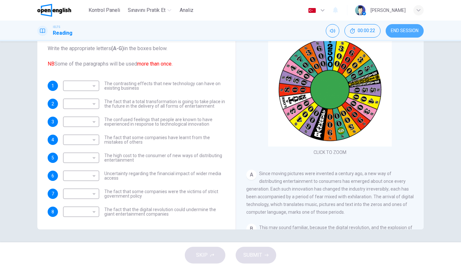
click at [389, 34] on button "END SESSION" at bounding box center [404, 31] width 38 height 14
